Goal: Information Seeking & Learning: Learn about a topic

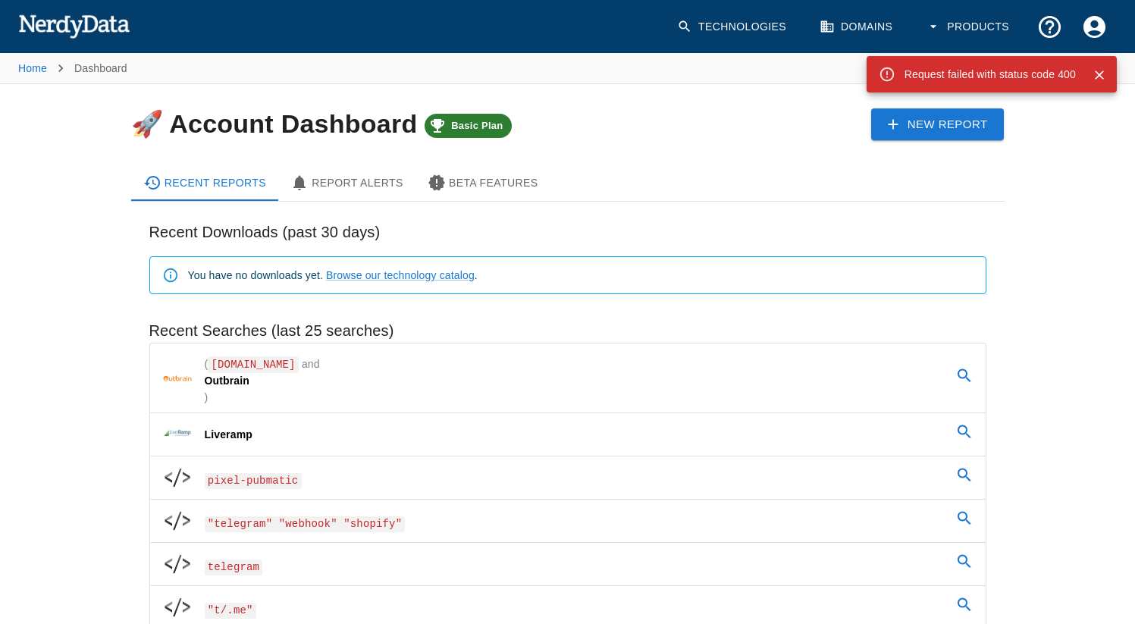
click at [91, 17] on img at bounding box center [73, 26] width 111 height 30
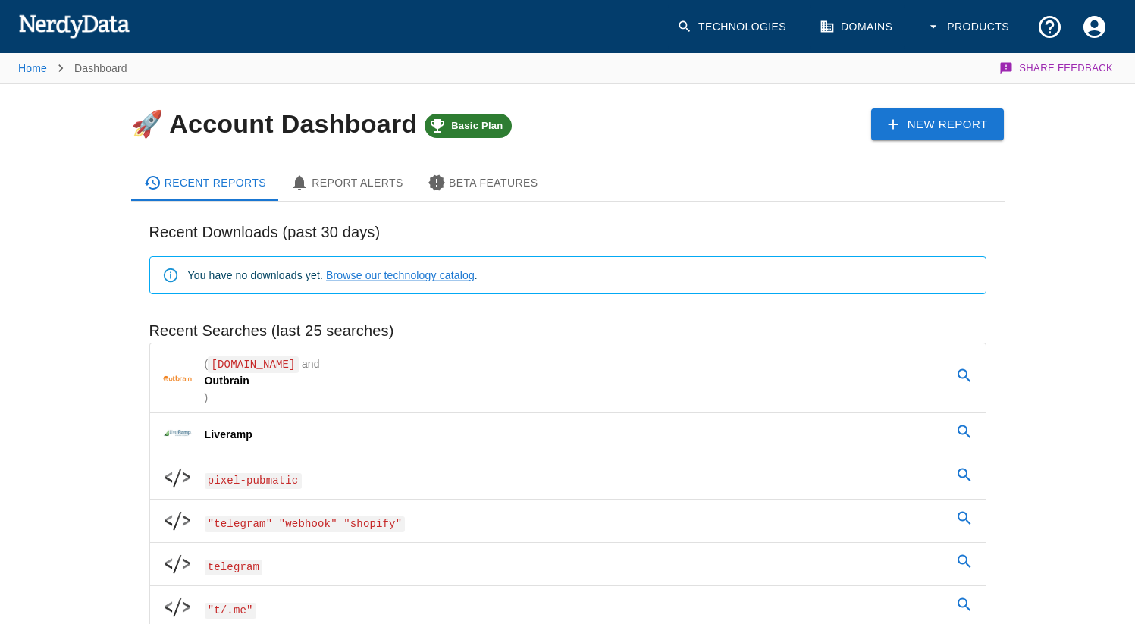
click at [689, 28] on icon at bounding box center [684, 26] width 15 height 15
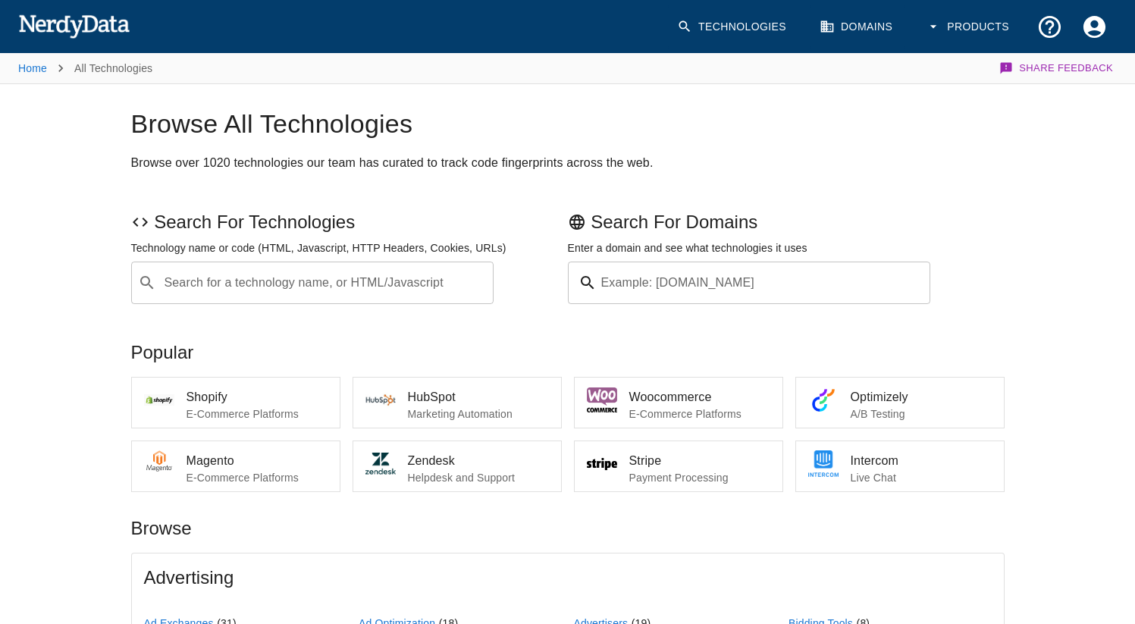
click at [772, 281] on input "Example: [DOMAIN_NAME]" at bounding box center [767, 283] width 328 height 42
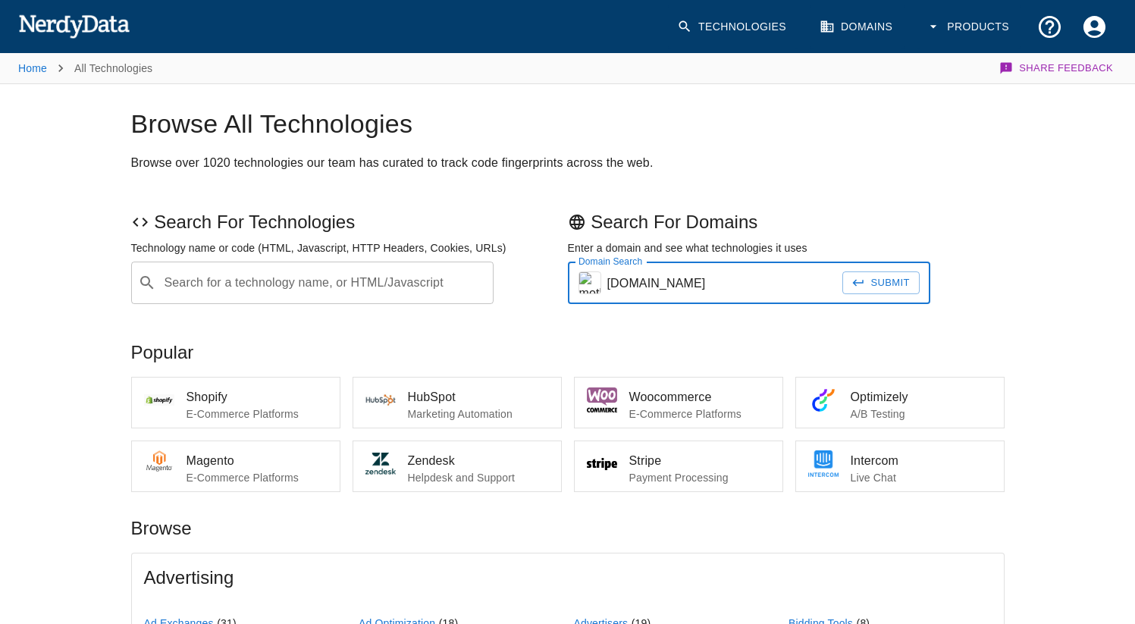
type input "[DOMAIN_NAME]"
click at [898, 281] on button "Submit" at bounding box center [880, 283] width 77 height 24
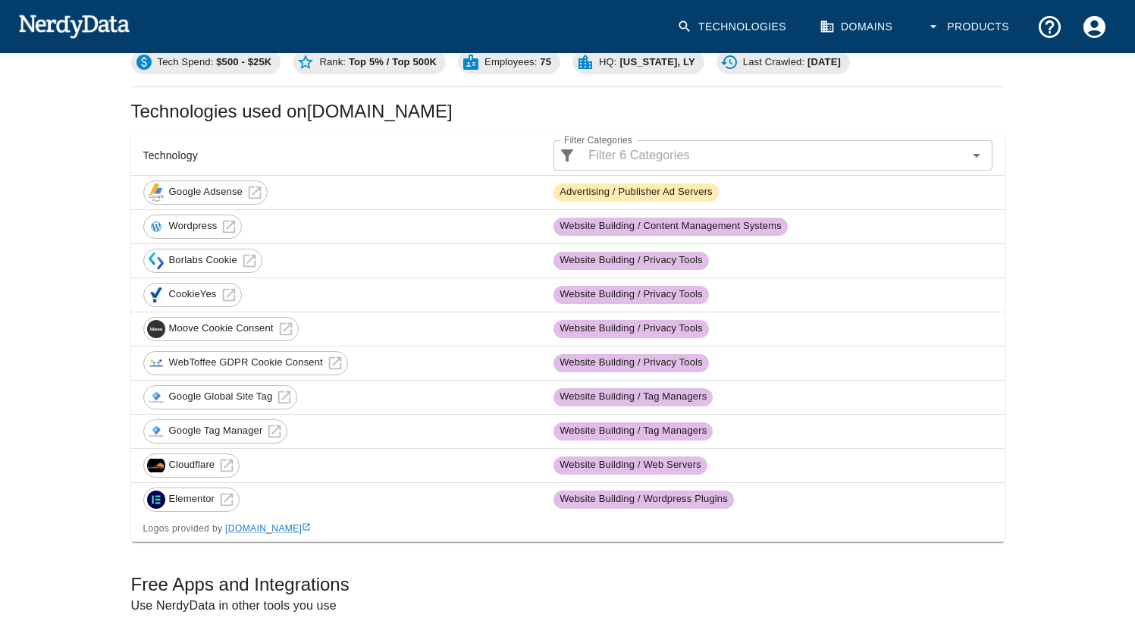
scroll to position [49, 0]
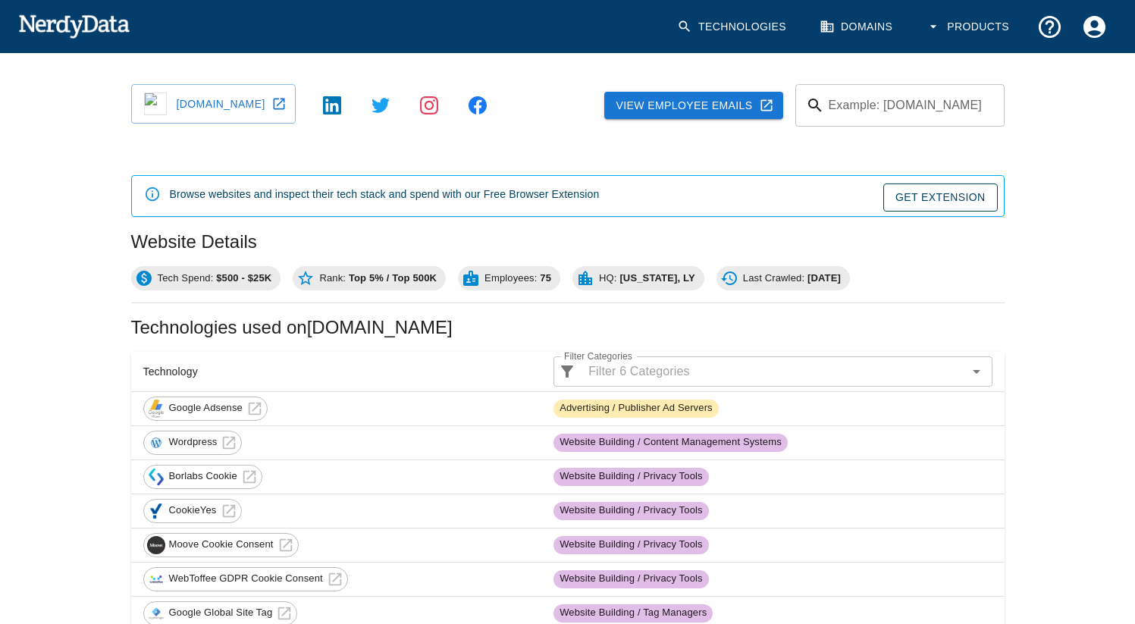
click at [309, 279] on icon at bounding box center [305, 278] width 18 height 18
click at [773, 31] on link "Technologies" at bounding box center [733, 27] width 130 height 45
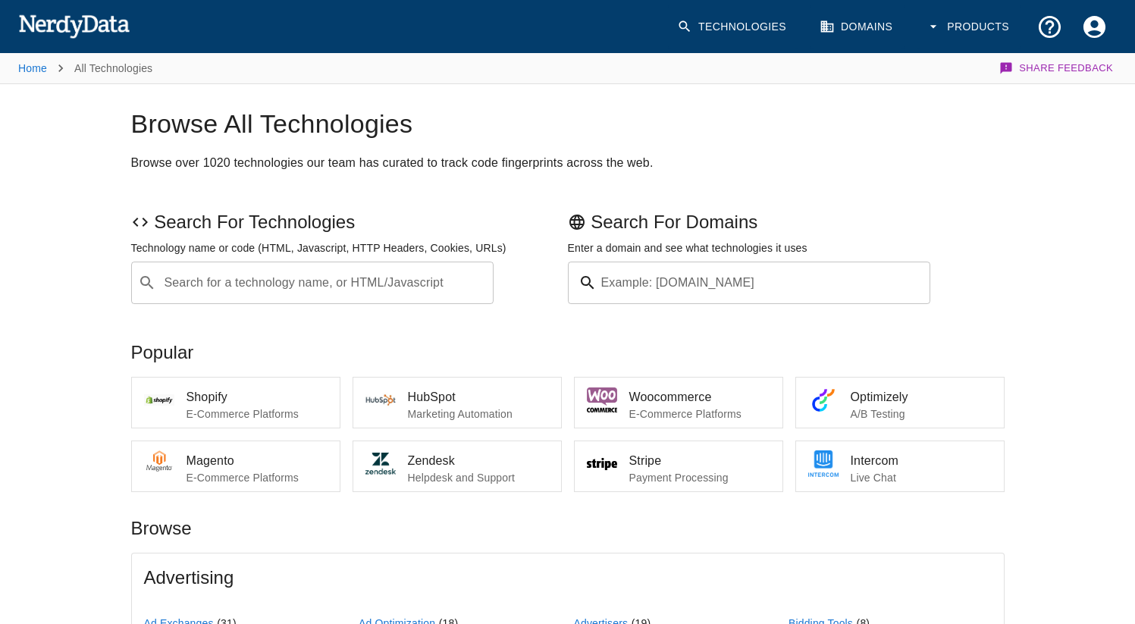
click at [240, 287] on div "Search for a technology name, or HTML/Javascript ​ Search for a technology name…" at bounding box center [312, 283] width 363 height 42
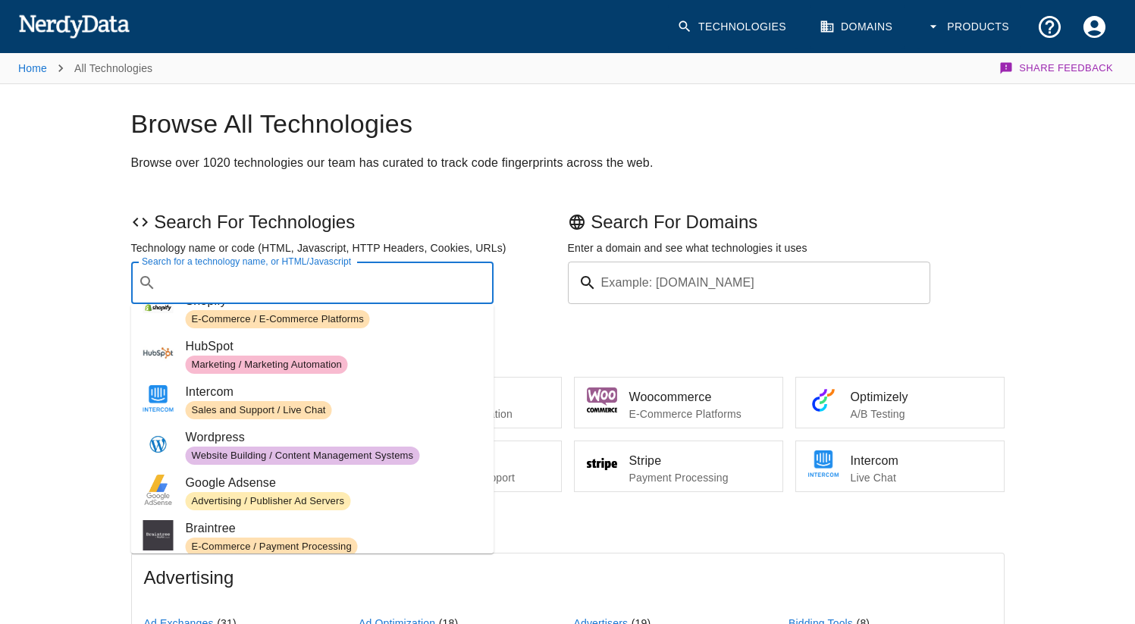
scroll to position [24, 0]
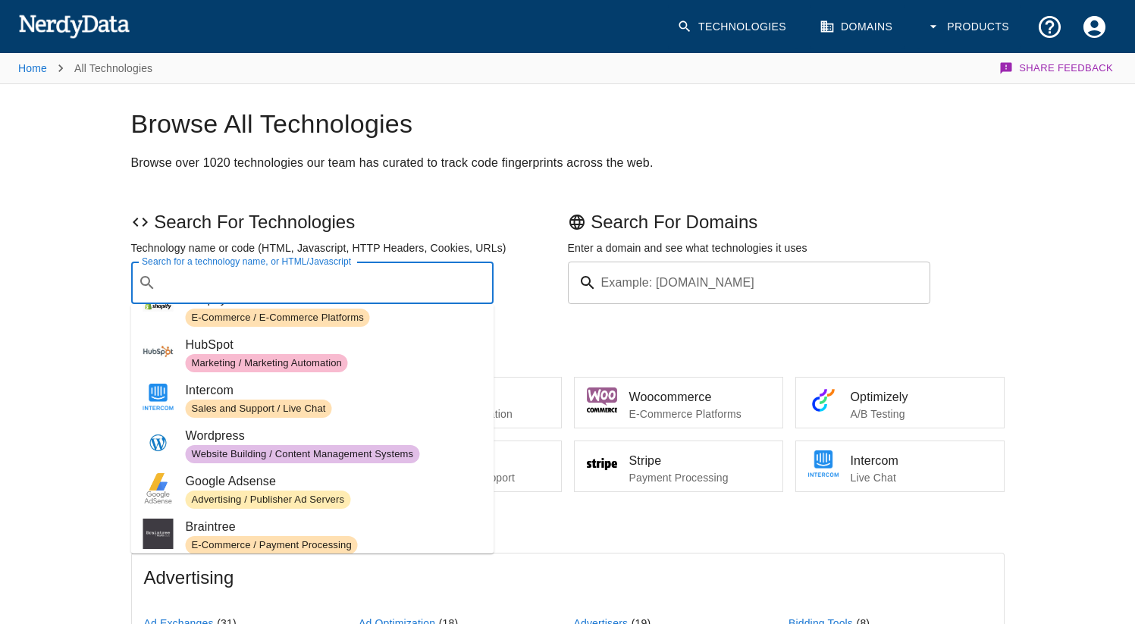
click at [774, 153] on h2 "Browse over 1020 technologies our team has curated to track code fingerprints a…" at bounding box center [567, 162] width 873 height 21
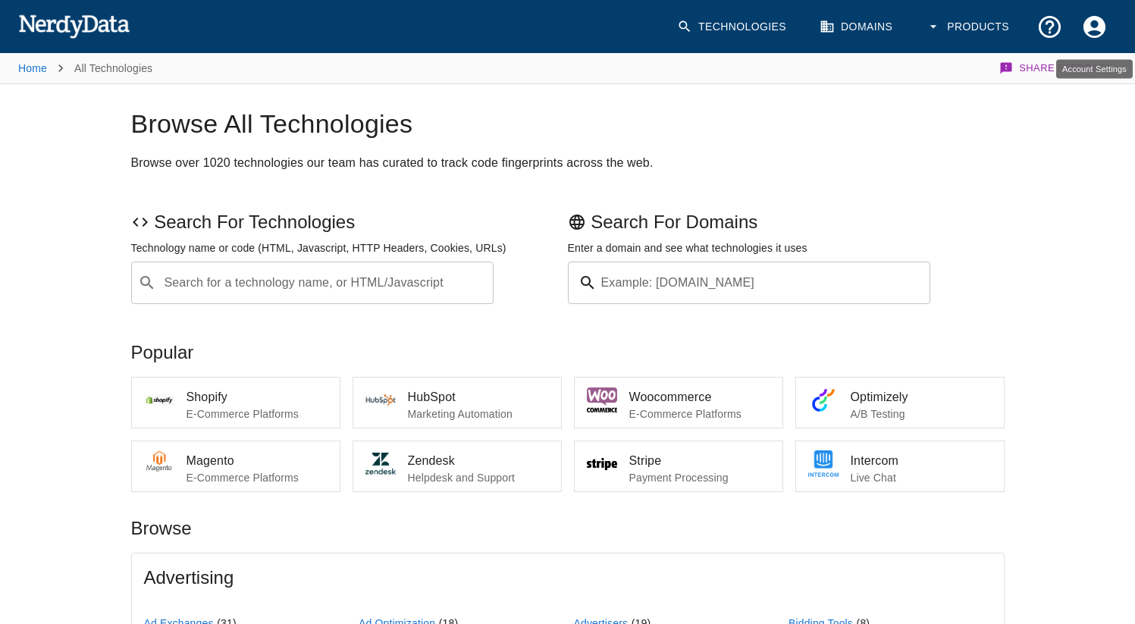
click at [1100, 26] on icon "Account Settings" at bounding box center [1094, 26] width 22 height 22
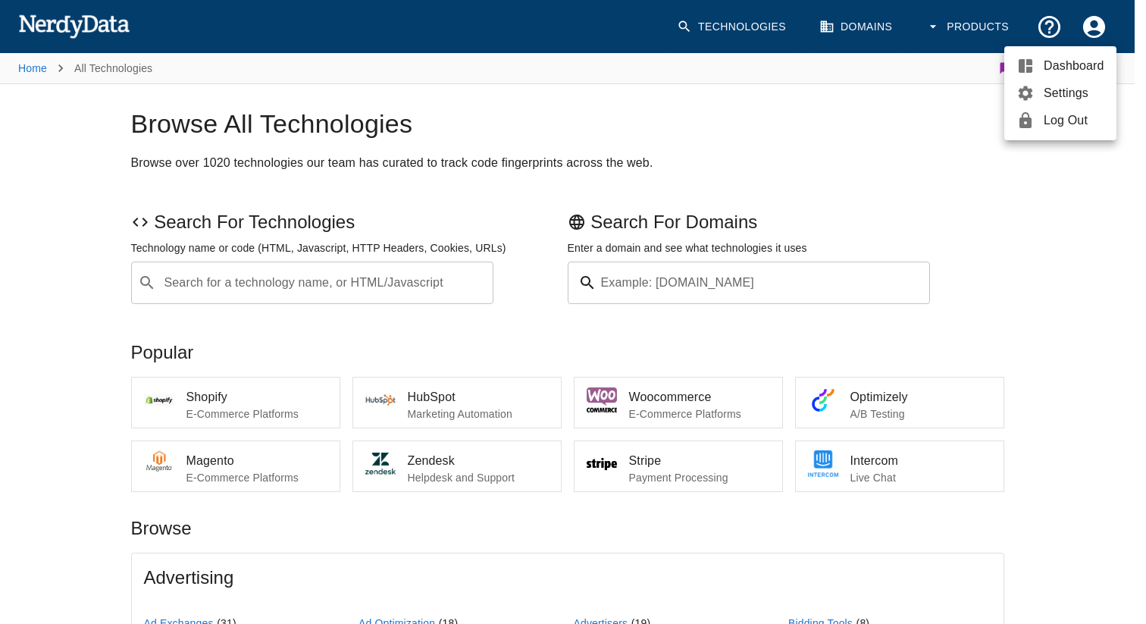
click at [1039, 71] on div at bounding box center [1030, 66] width 27 height 18
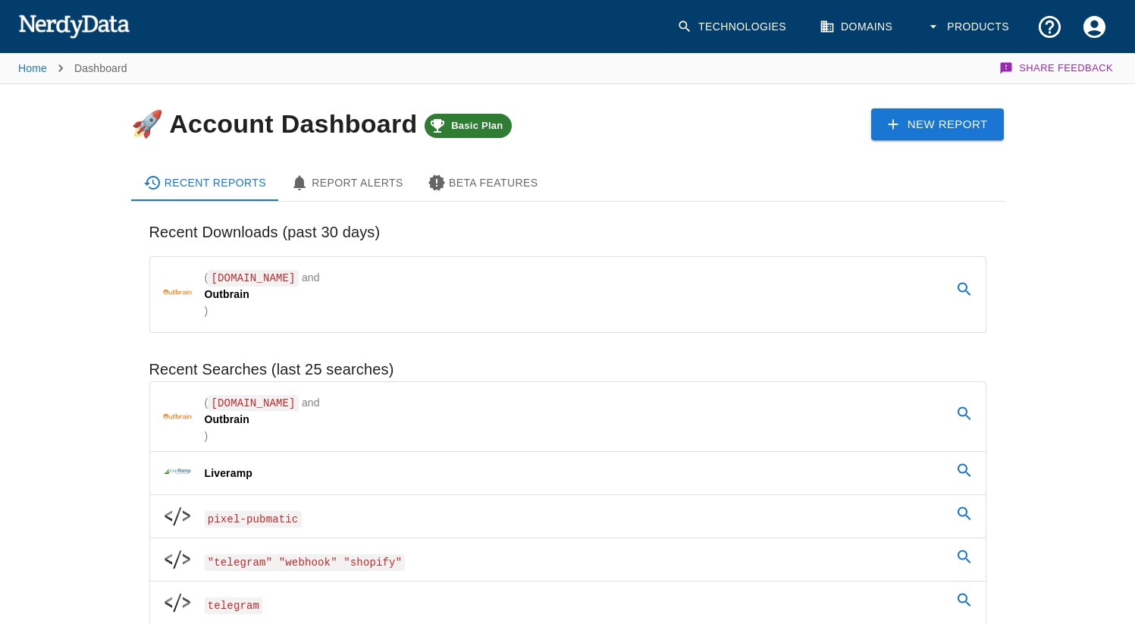
click at [703, 11] on link "Technologies" at bounding box center [733, 27] width 130 height 45
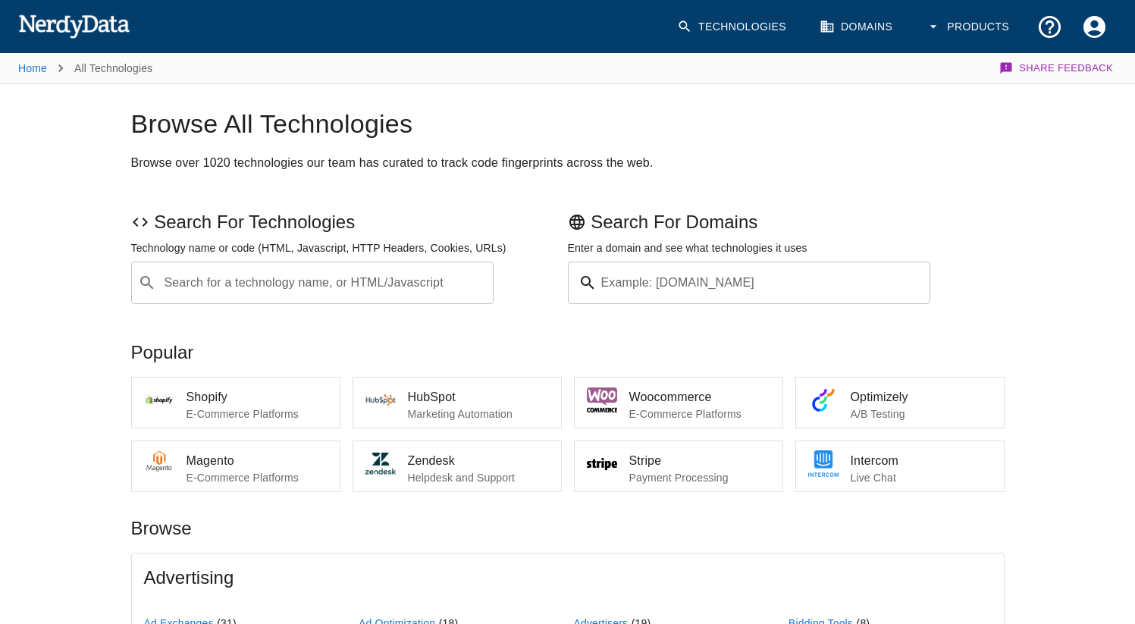
click at [711, 281] on input "Example: [DOMAIN_NAME]" at bounding box center [767, 283] width 328 height 42
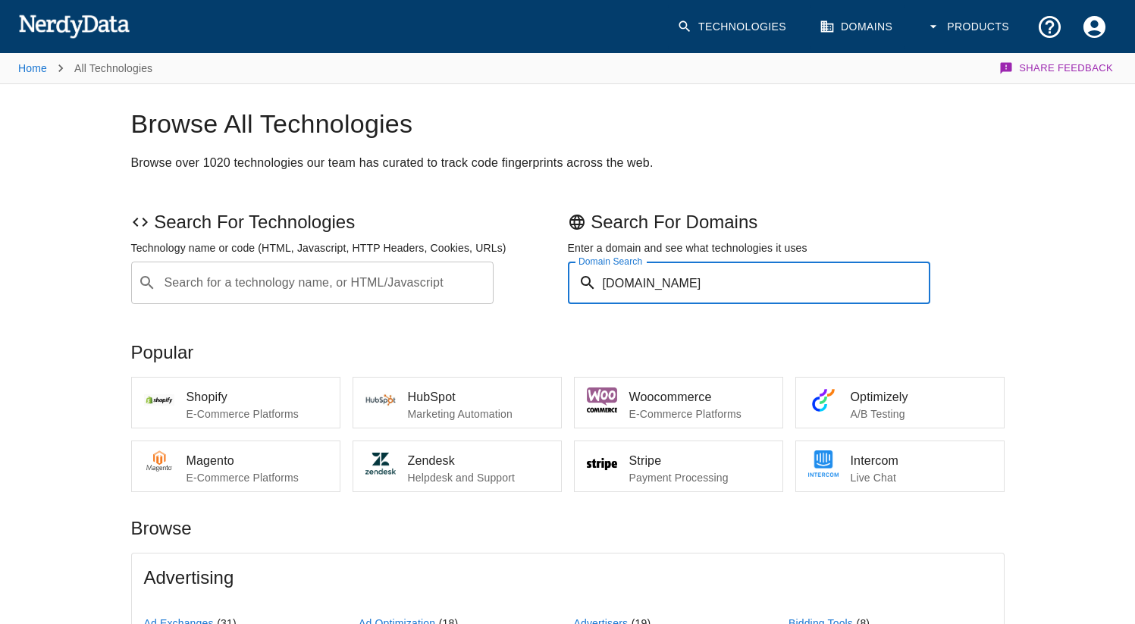
type input "[DOMAIN_NAME]"
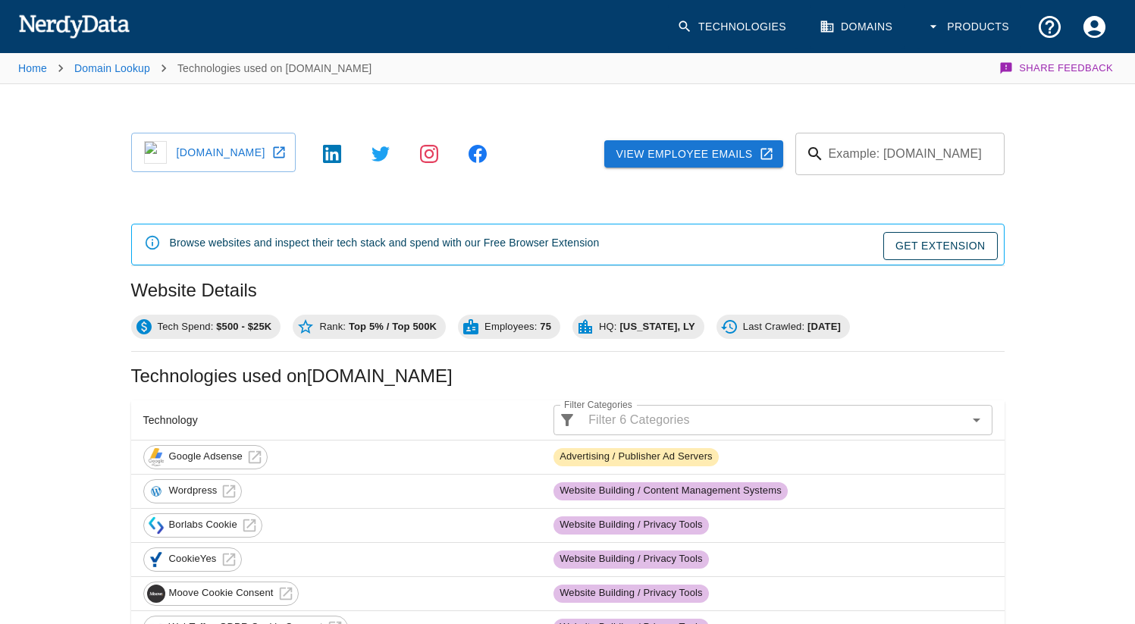
click at [882, 162] on input "Example: [DOMAIN_NAME]" at bounding box center [917, 154] width 174 height 42
click at [927, 143] on button "Submit" at bounding box center [960, 155] width 66 height 24
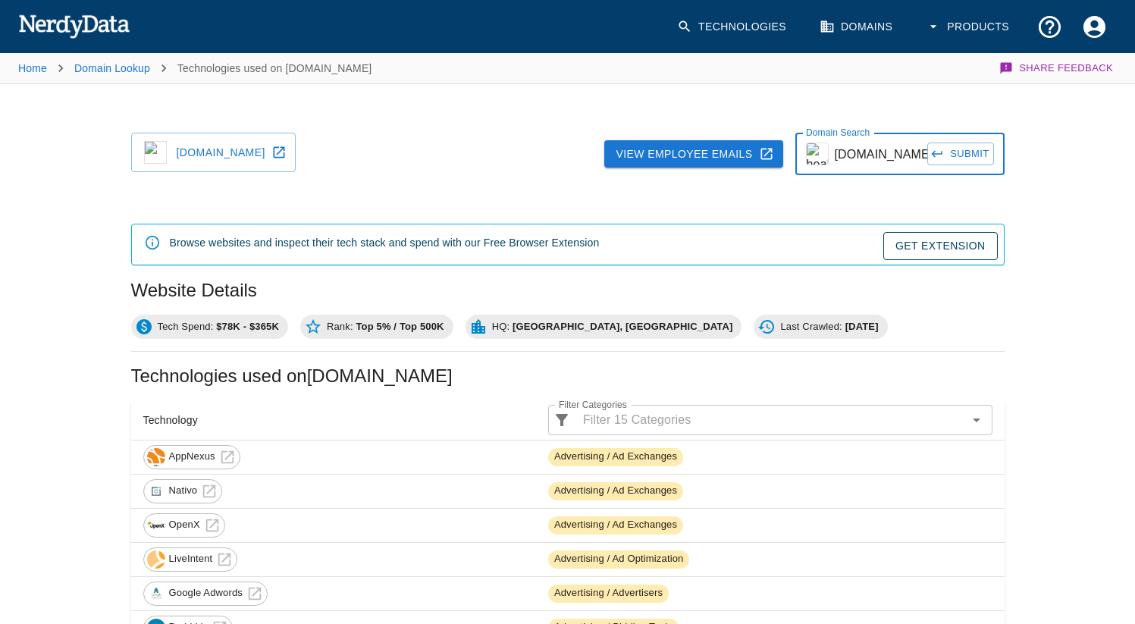
click at [528, 137] on div at bounding box center [450, 148] width 284 height 55
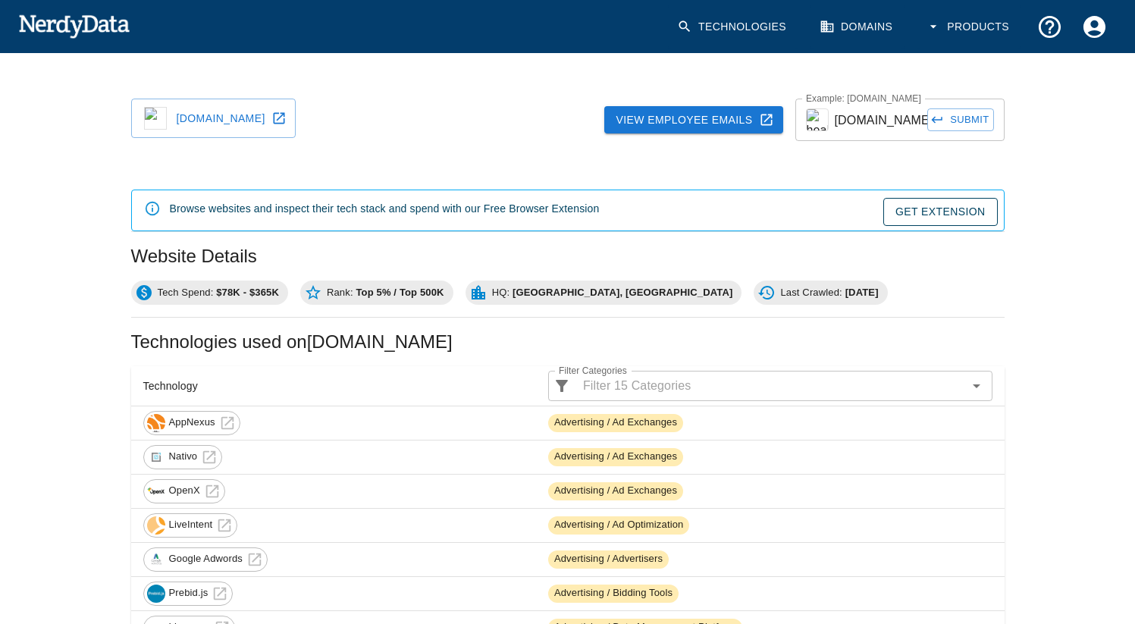
scroll to position [36, 0]
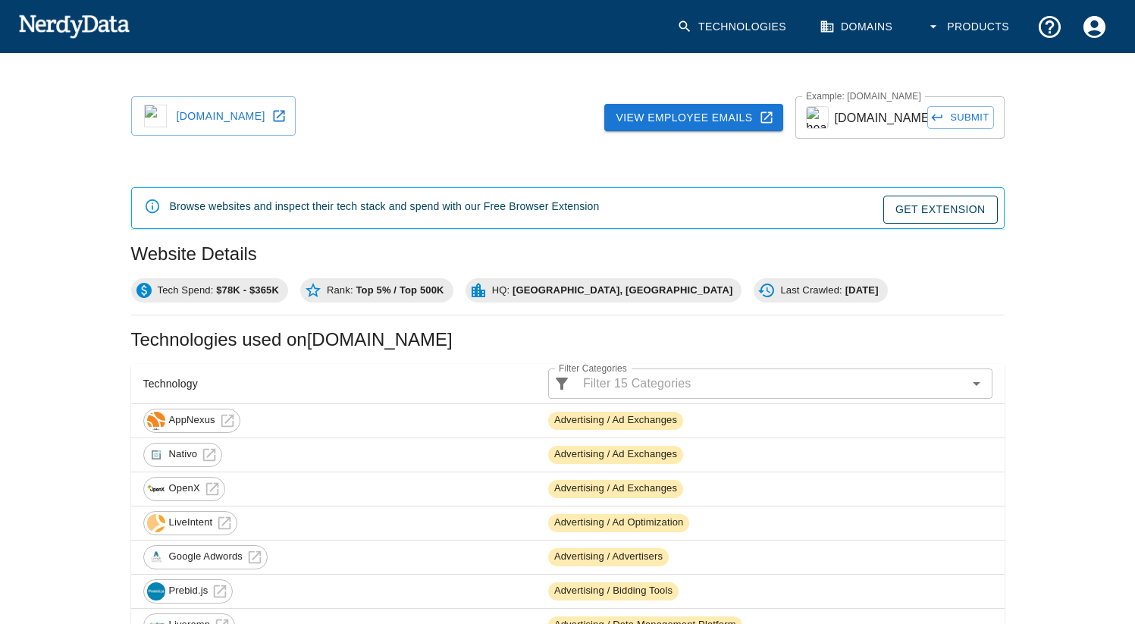
click at [857, 126] on input "[DOMAIN_NAME]" at bounding box center [881, 117] width 93 height 42
click at [979, 110] on button "Submit" at bounding box center [960, 118] width 66 height 24
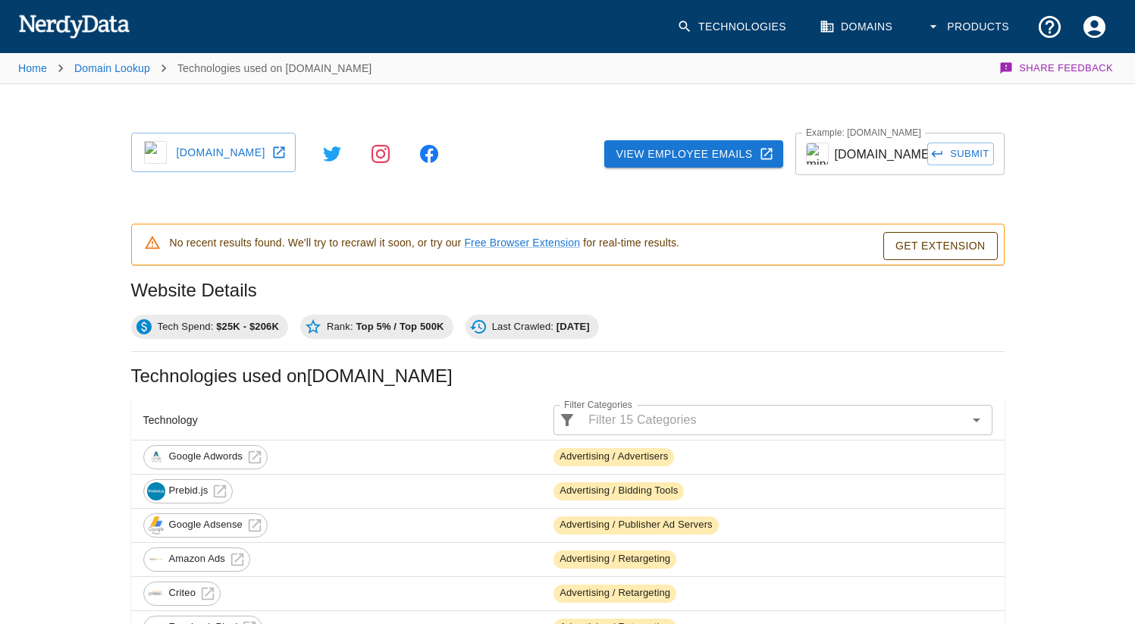
click at [883, 163] on input "[DOMAIN_NAME]" at bounding box center [881, 154] width 93 height 42
click at [876, 157] on input "[DOMAIN_NAME]" at bounding box center [881, 154] width 93 height 42
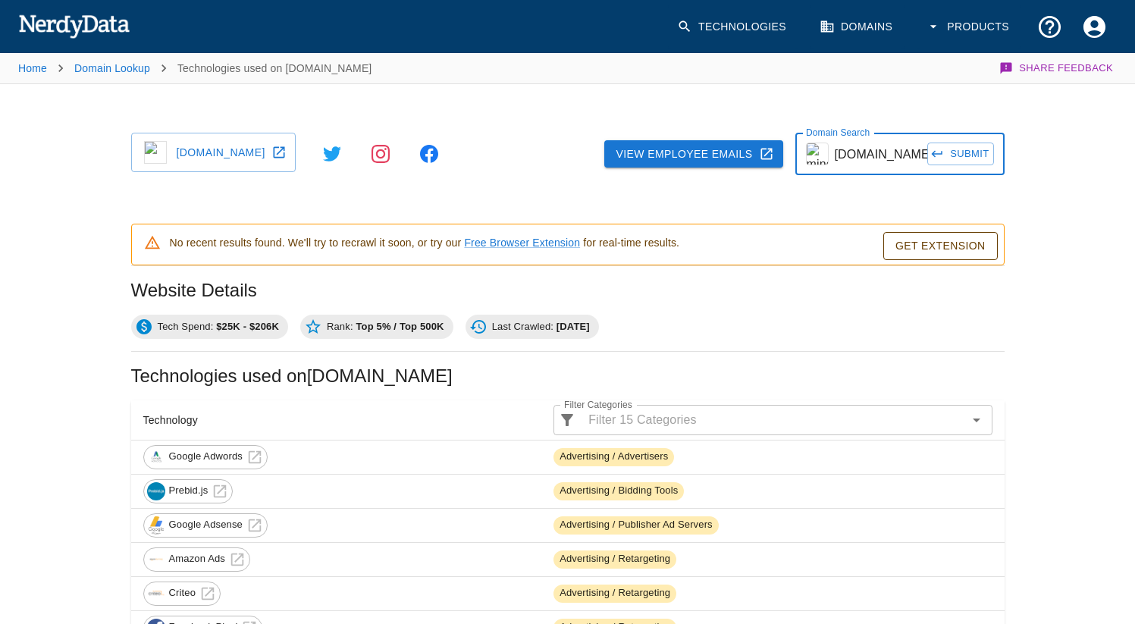
click at [876, 157] on input "[DOMAIN_NAME]" at bounding box center [881, 154] width 93 height 42
click at [892, 159] on input "[DOMAIN_NAME]" at bounding box center [881, 154] width 93 height 42
click at [927, 143] on button "Submit" at bounding box center [960, 155] width 66 height 24
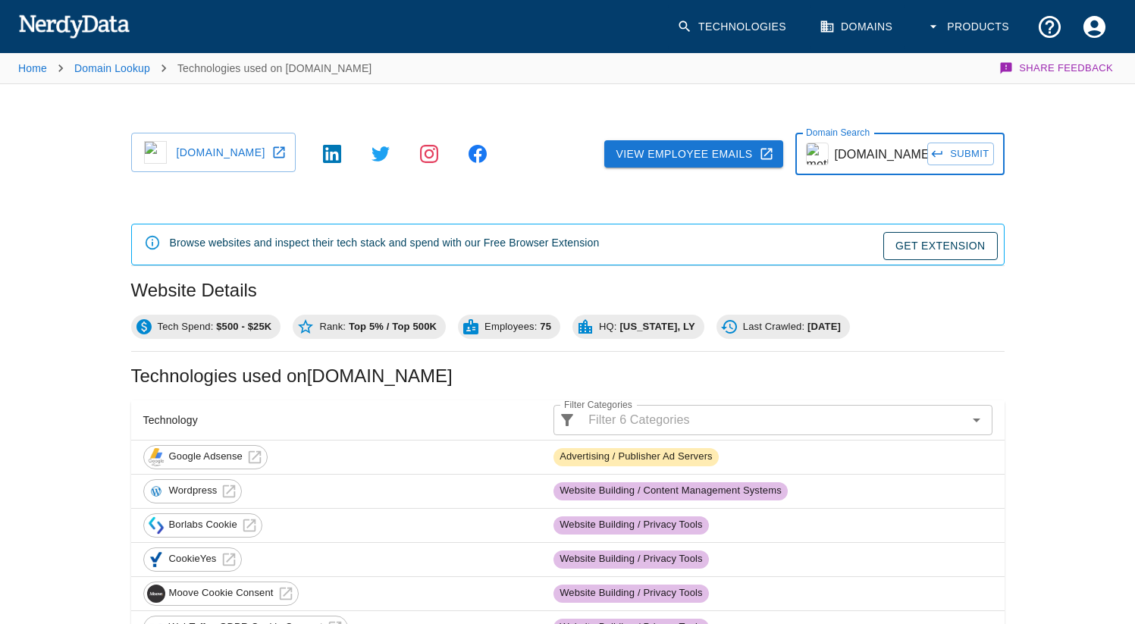
click at [877, 162] on input "[DOMAIN_NAME]" at bounding box center [881, 154] width 93 height 42
type input "[DOMAIN_NAME]"
click at [967, 157] on button "Submit" at bounding box center [960, 155] width 66 height 24
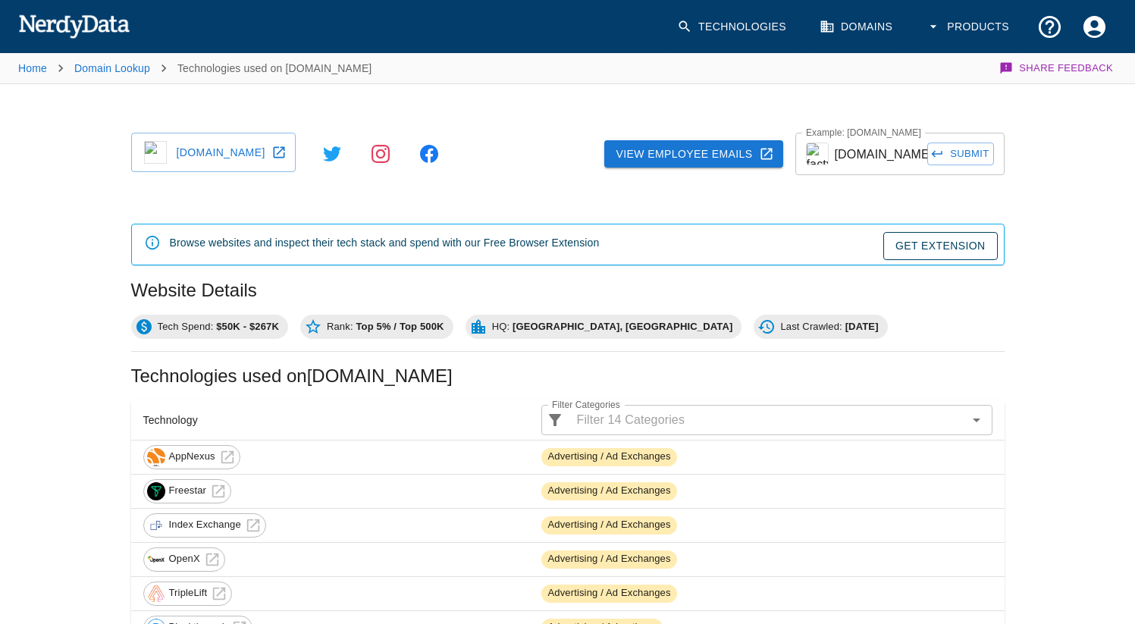
click at [711, 31] on link "Technologies" at bounding box center [733, 27] width 130 height 45
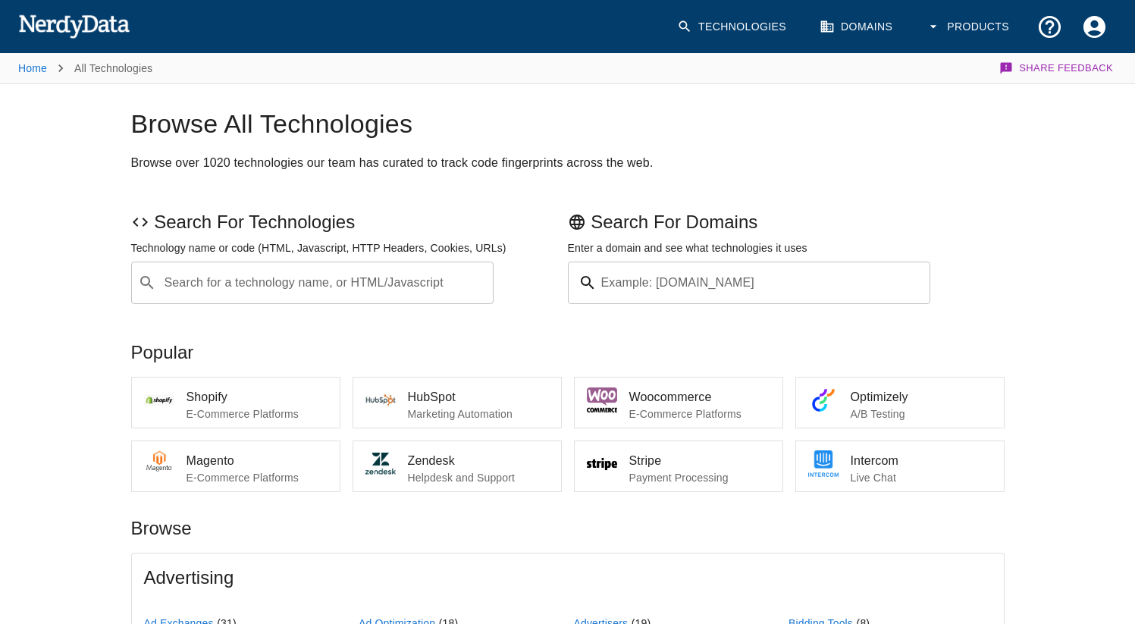
click at [657, 281] on div "Example: [DOMAIN_NAME] Example: [DOMAIN_NAME]" at bounding box center [749, 283] width 363 height 42
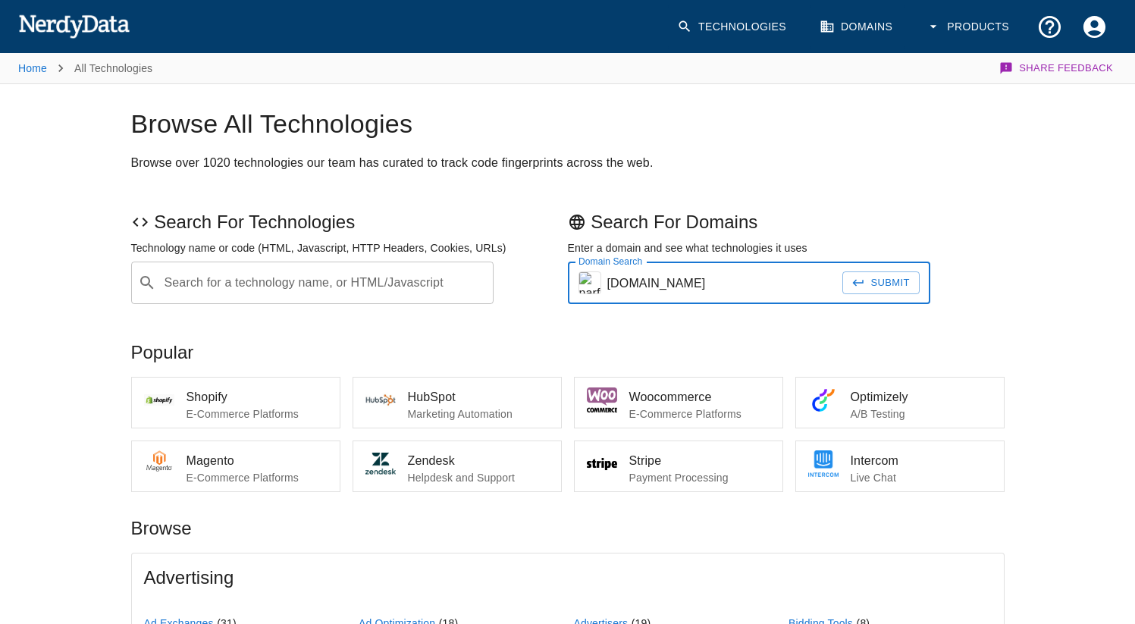
type input "[DOMAIN_NAME]"
click at [842, 271] on button "Submit" at bounding box center [880, 283] width 77 height 24
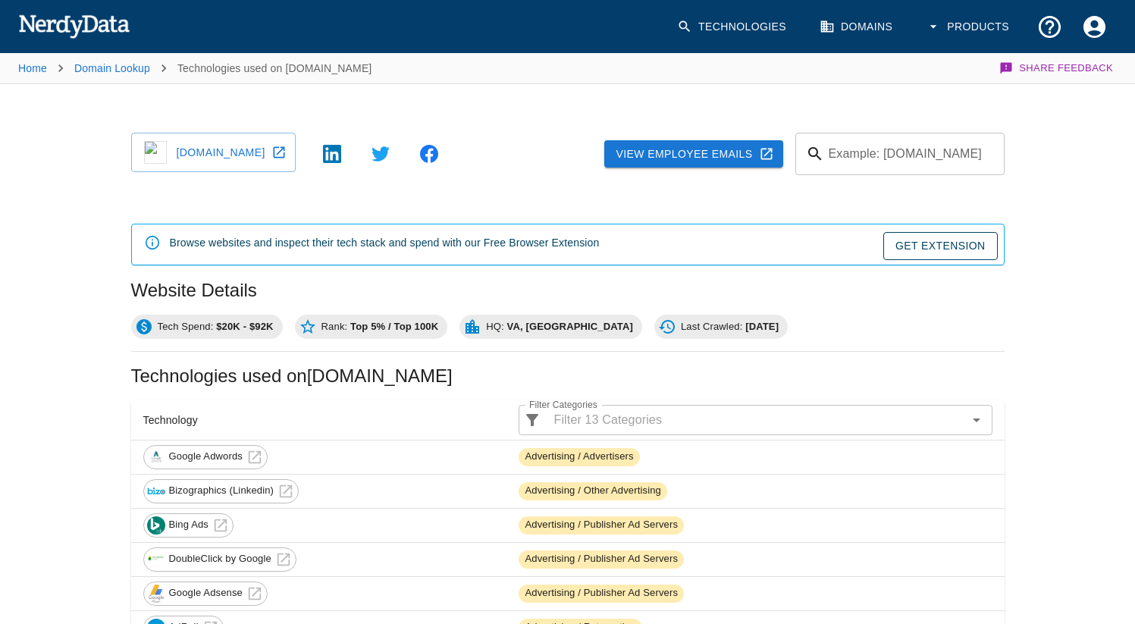
click at [918, 158] on input "Example: [DOMAIN_NAME]" at bounding box center [917, 154] width 174 height 42
click at [927, 143] on button "Submit" at bounding box center [960, 155] width 66 height 24
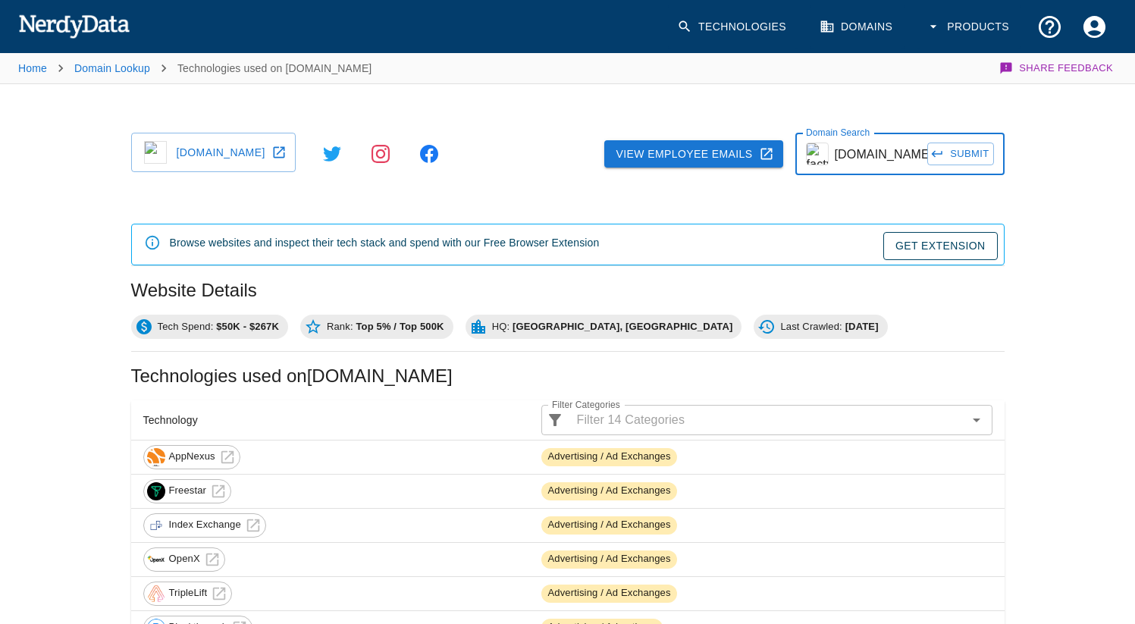
click at [874, 160] on input "[DOMAIN_NAME]" at bounding box center [881, 154] width 93 height 42
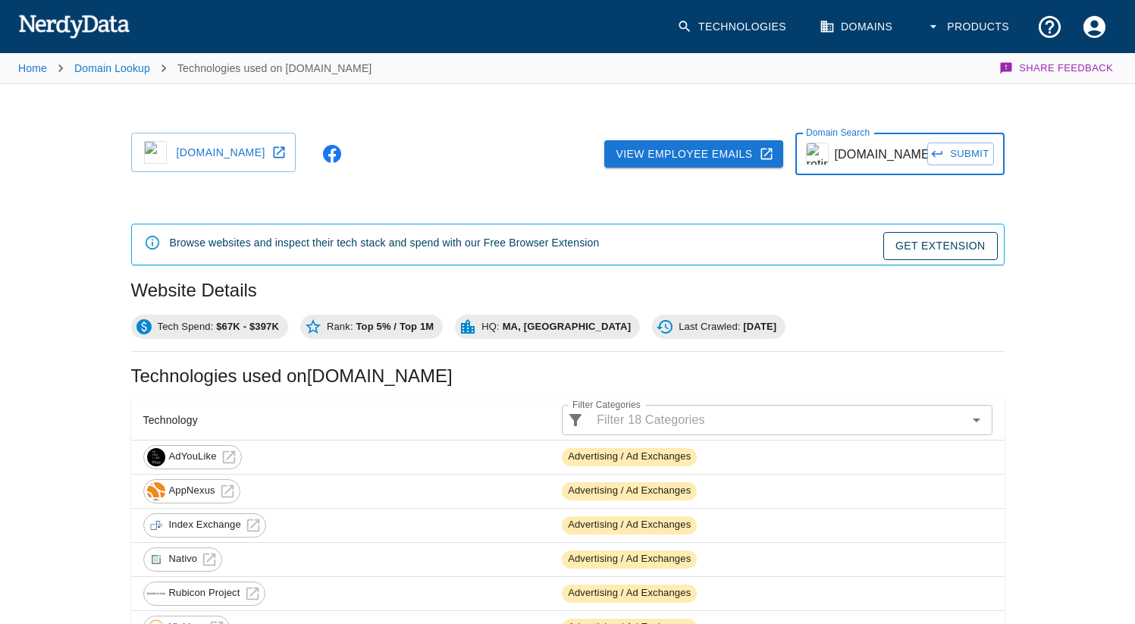
scroll to position [0, 12]
click at [887, 159] on input "[DOMAIN_NAME]" at bounding box center [881, 154] width 93 height 42
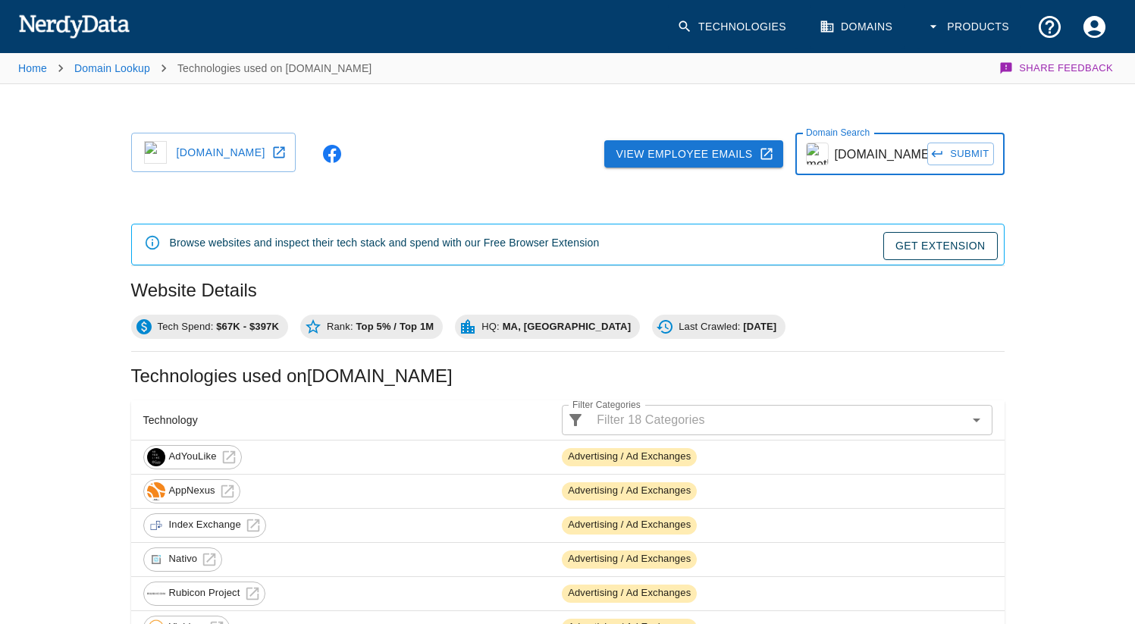
click at [976, 158] on button "Submit" at bounding box center [960, 155] width 66 height 24
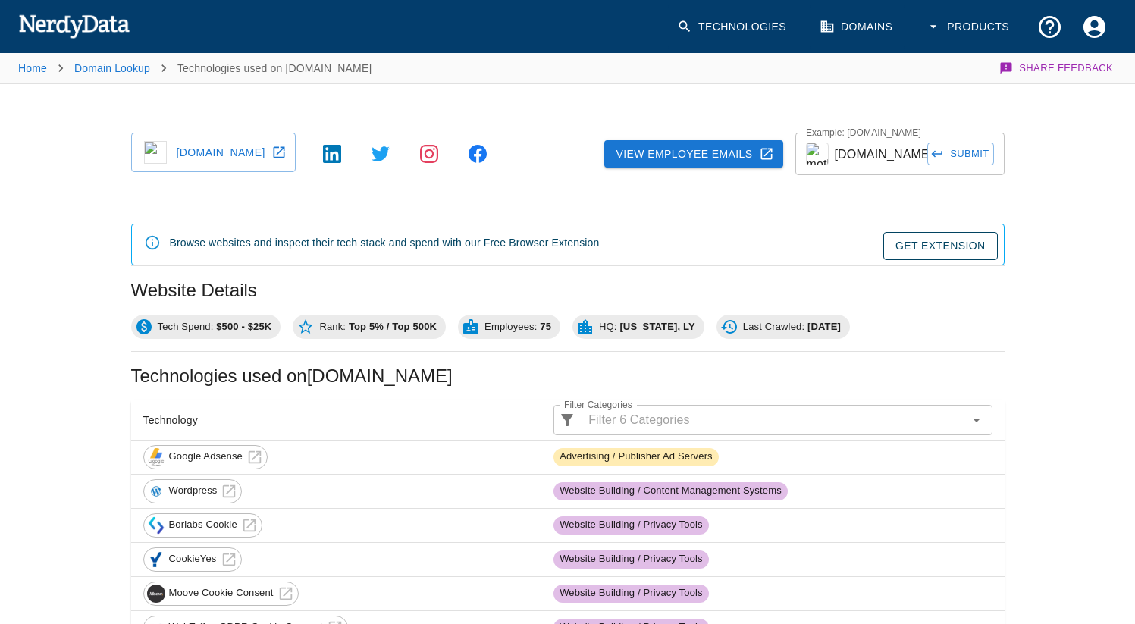
click at [859, 153] on input "[DOMAIN_NAME]" at bounding box center [881, 154] width 93 height 42
click at [927, 143] on button "Submit" at bounding box center [960, 155] width 66 height 24
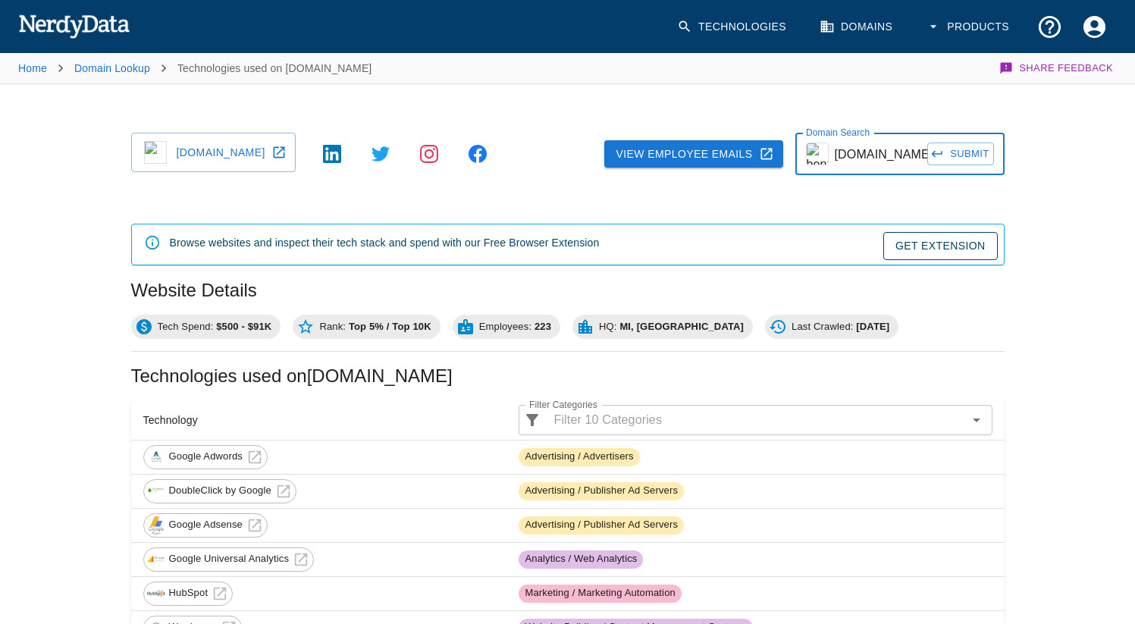
click at [861, 169] on input "[DOMAIN_NAME]" at bounding box center [881, 154] width 93 height 42
click at [927, 143] on button "Submit" at bounding box center [960, 155] width 66 height 24
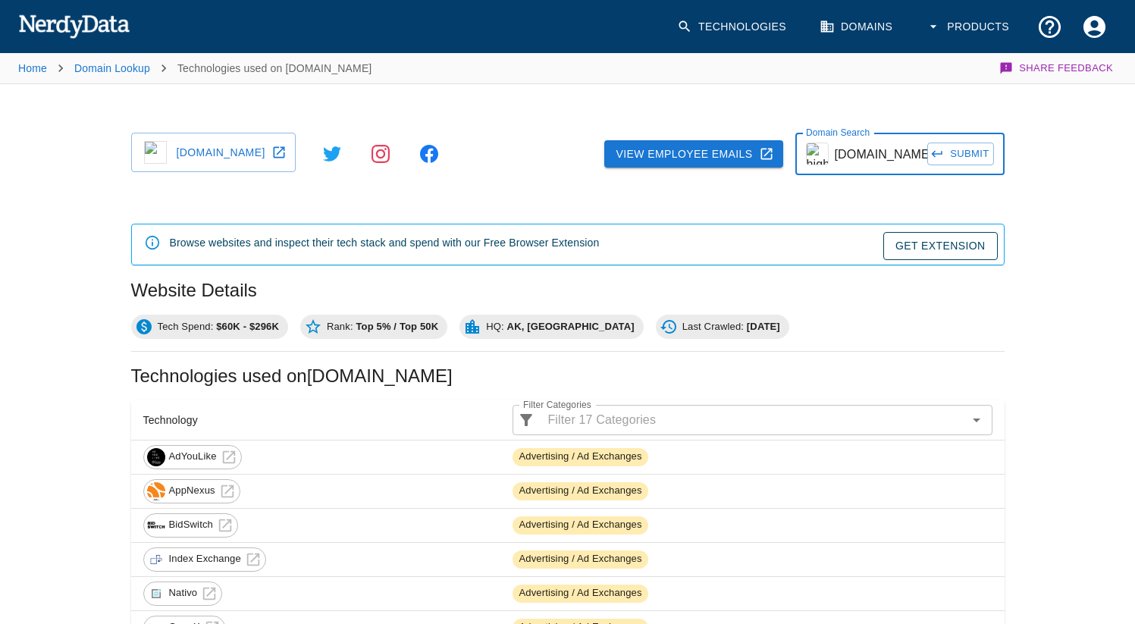
scroll to position [0, 38]
click at [886, 150] on input "[DOMAIN_NAME]" at bounding box center [881, 154] width 93 height 42
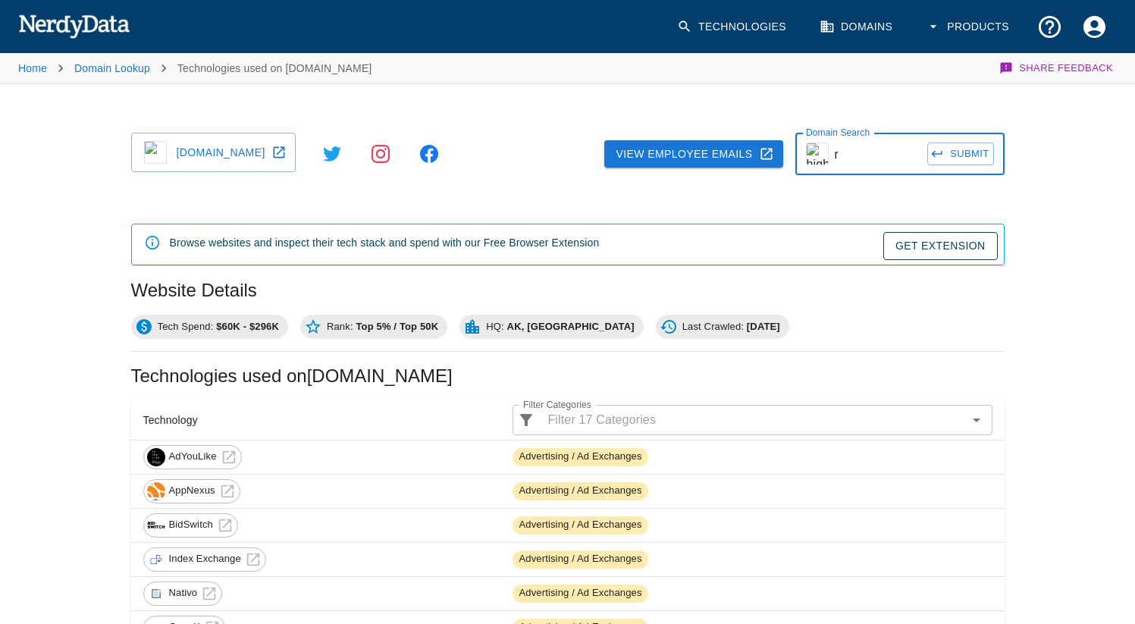
scroll to position [0, 0]
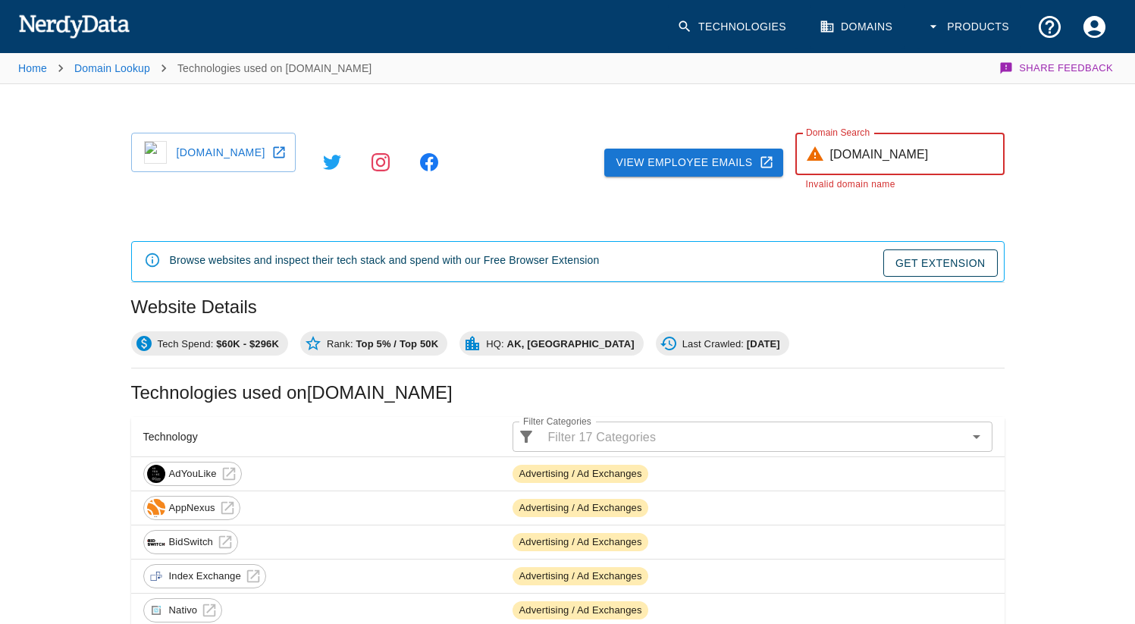
type input "[DOMAIN_NAME]"
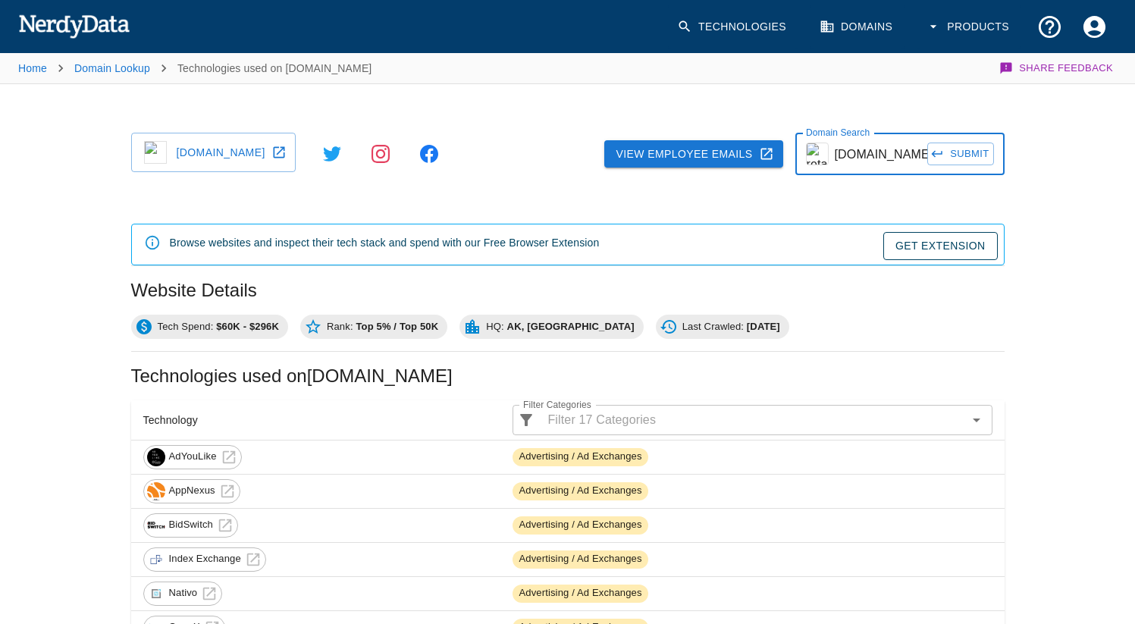
click at [962, 149] on button "Submit" at bounding box center [960, 155] width 66 height 24
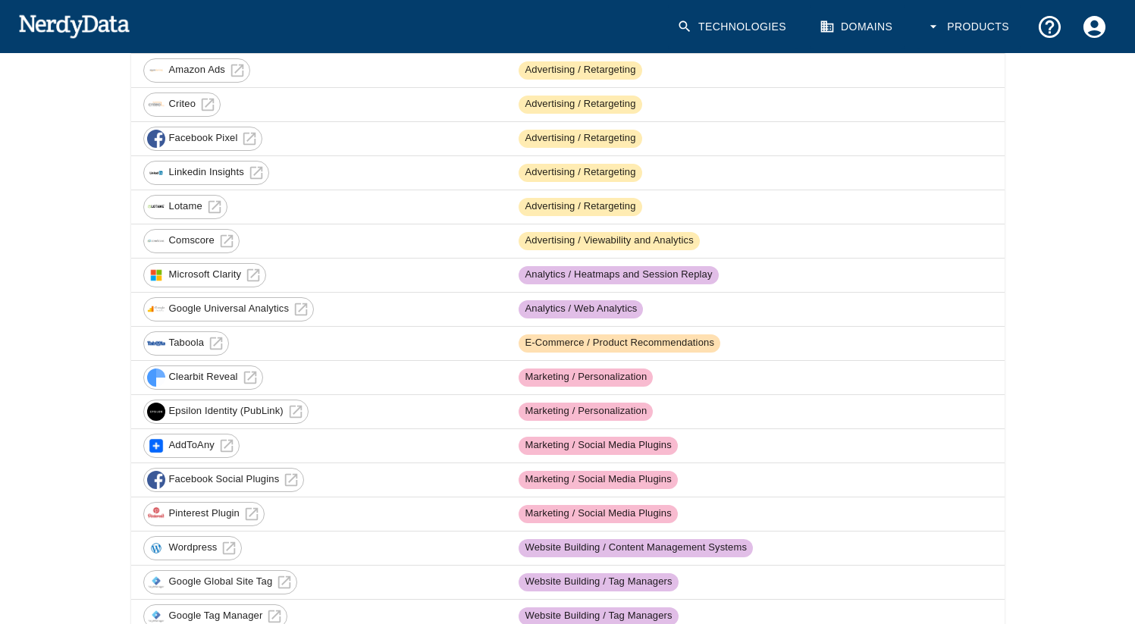
scroll to position [1008, 0]
